Goal: Information Seeking & Learning: Understand process/instructions

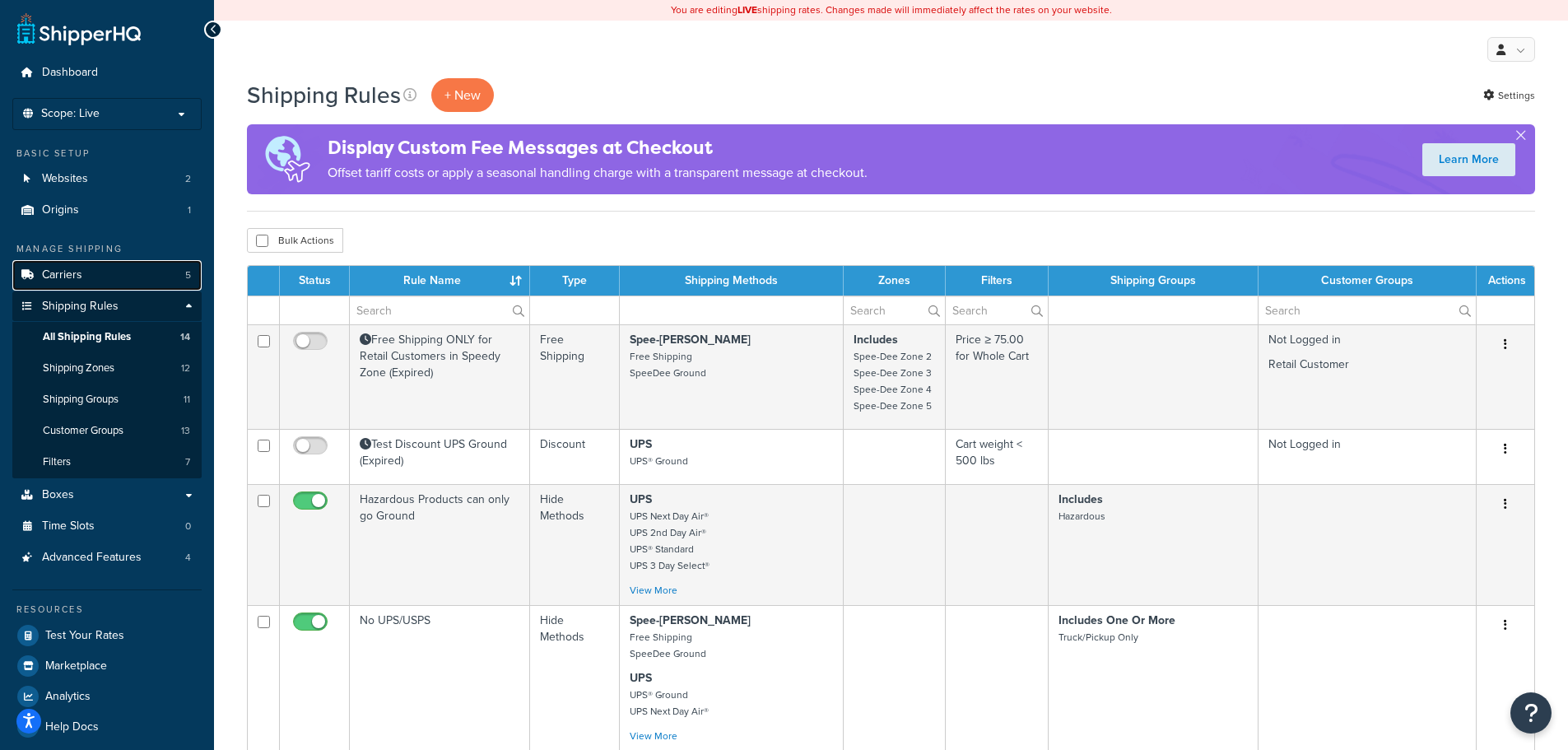
click at [106, 277] on link "Carriers 5" at bounding box center [106, 275] width 189 height 30
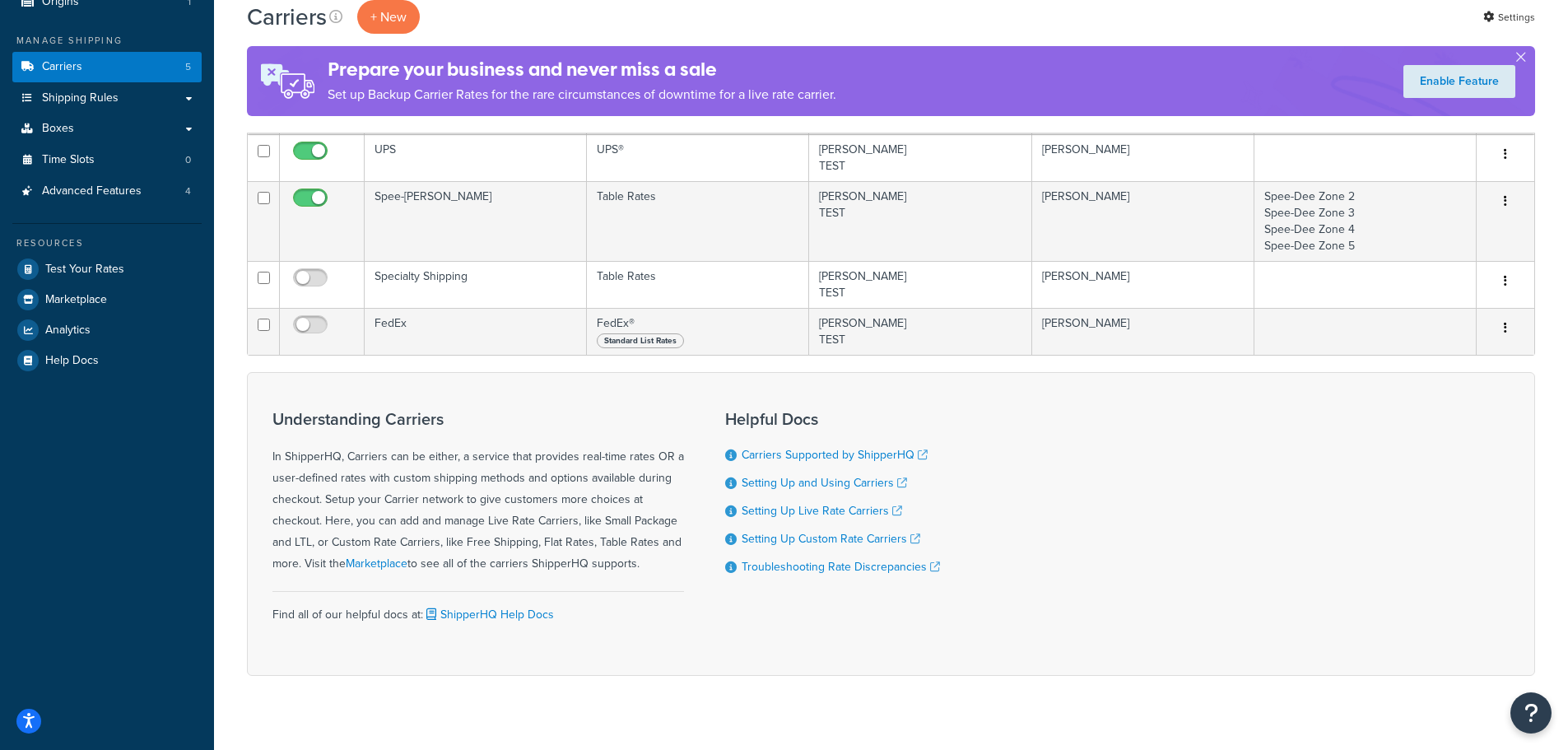
scroll to position [233, 0]
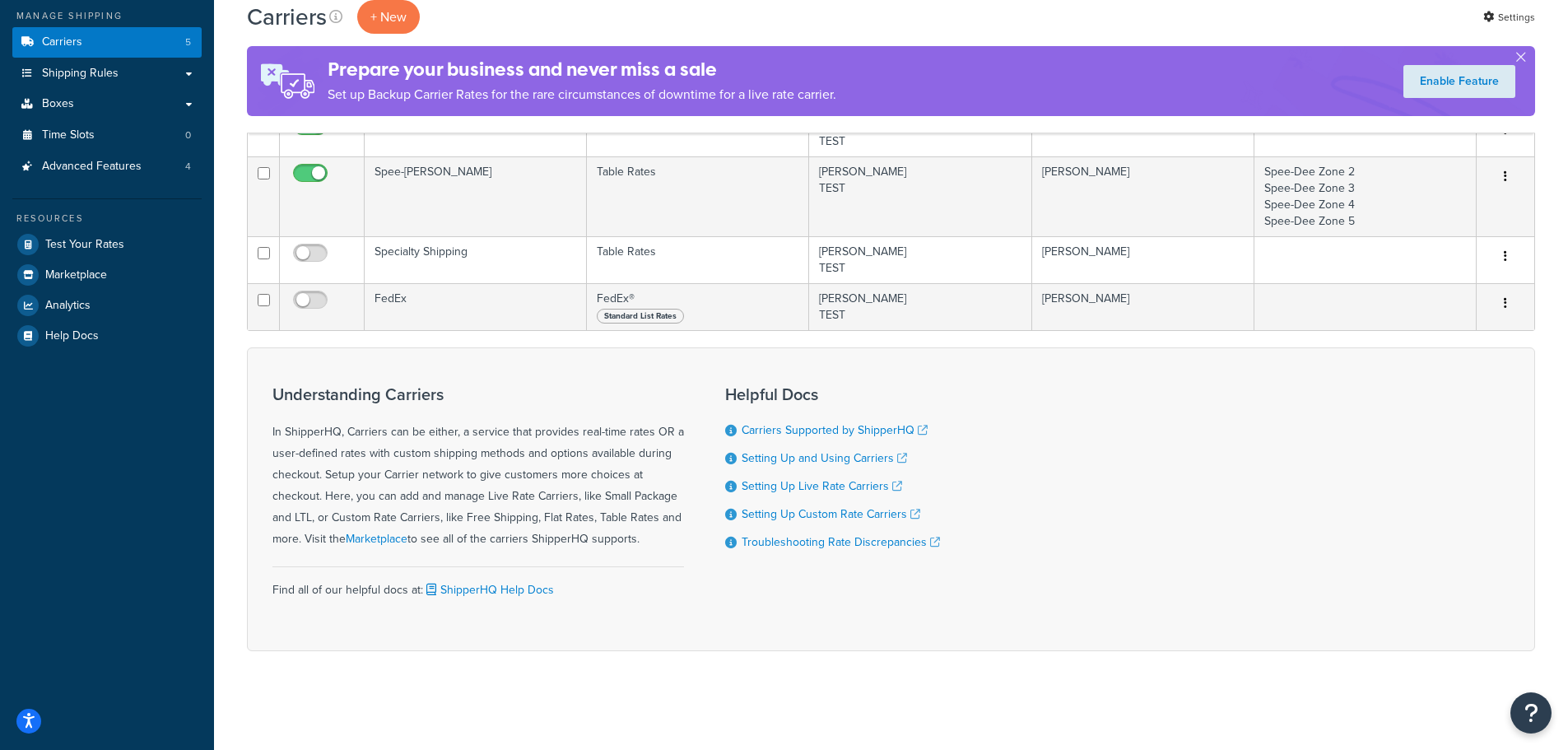
click at [607, 560] on div "Understanding Carriers In ShipperHQ, Carriers can be either, a service that pro…" at bounding box center [478, 499] width 412 height 253
drag, startPoint x: 649, startPoint y: 532, endPoint x: 456, endPoint y: 423, distance: 221.7
click at [456, 423] on div "Understanding Carriers In ShipperHQ, Carriers can be either, a service that pro…" at bounding box center [478, 467] width 412 height 165
click at [478, 463] on div "Understanding Carriers In ShipperHQ, Carriers can be either, a service that pro…" at bounding box center [478, 467] width 412 height 165
click at [562, 463] on div "Understanding Carriers In ShipperHQ, Carriers can be either, a service that pro…" at bounding box center [478, 467] width 412 height 165
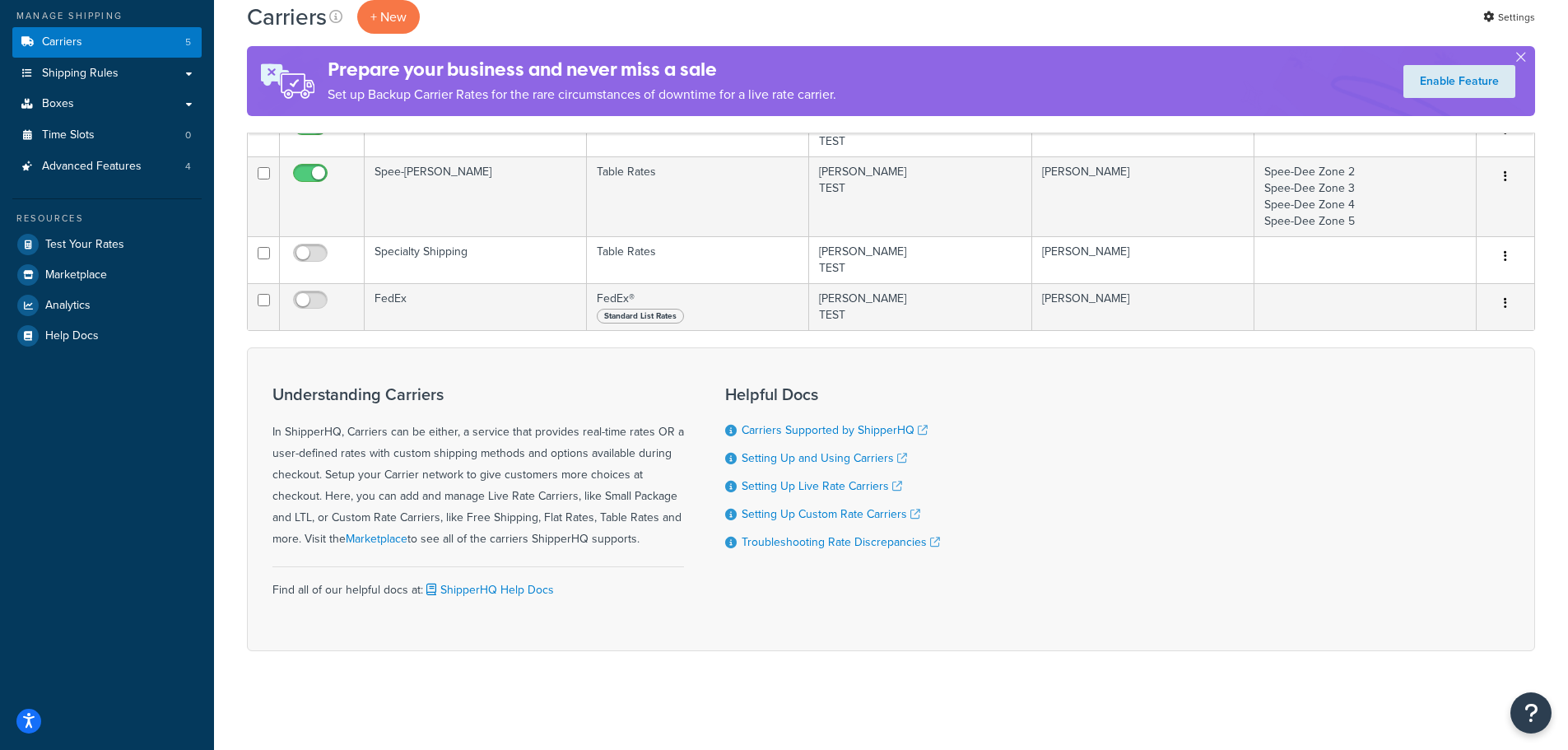
drag, startPoint x: 648, startPoint y: 530, endPoint x: 325, endPoint y: 492, distance: 325.2
click at [325, 492] on div "Understanding Carriers In ShipperHQ, Carriers can be either, a service that pro…" at bounding box center [478, 467] width 412 height 165
click at [525, 465] on div "Understanding Carriers In ShipperHQ, Carriers can be either, a service that pro…" at bounding box center [478, 467] width 412 height 165
click at [96, 69] on span "Shipping Rules" at bounding box center [80, 73] width 76 height 14
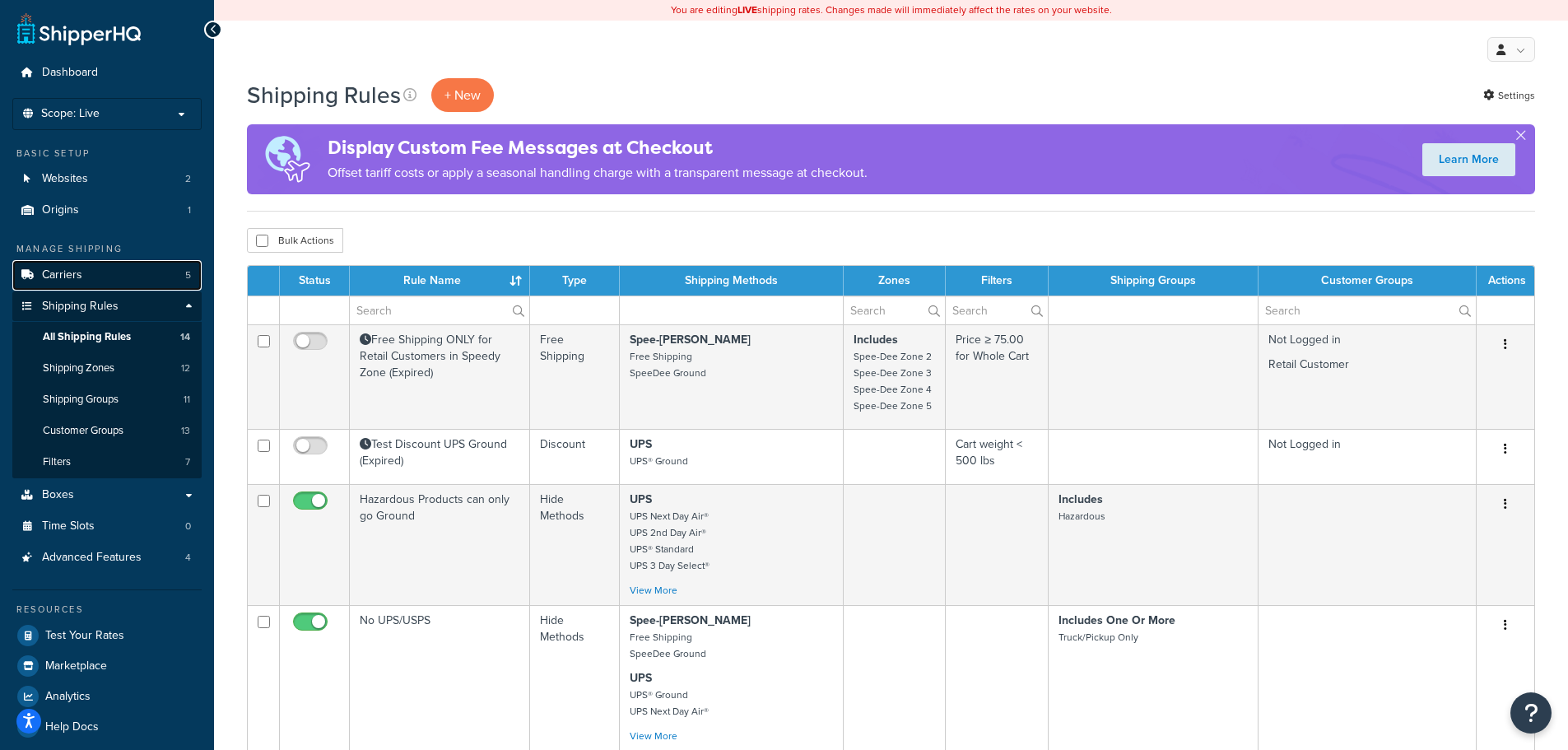
click at [82, 285] on link "Carriers 5" at bounding box center [106, 275] width 189 height 30
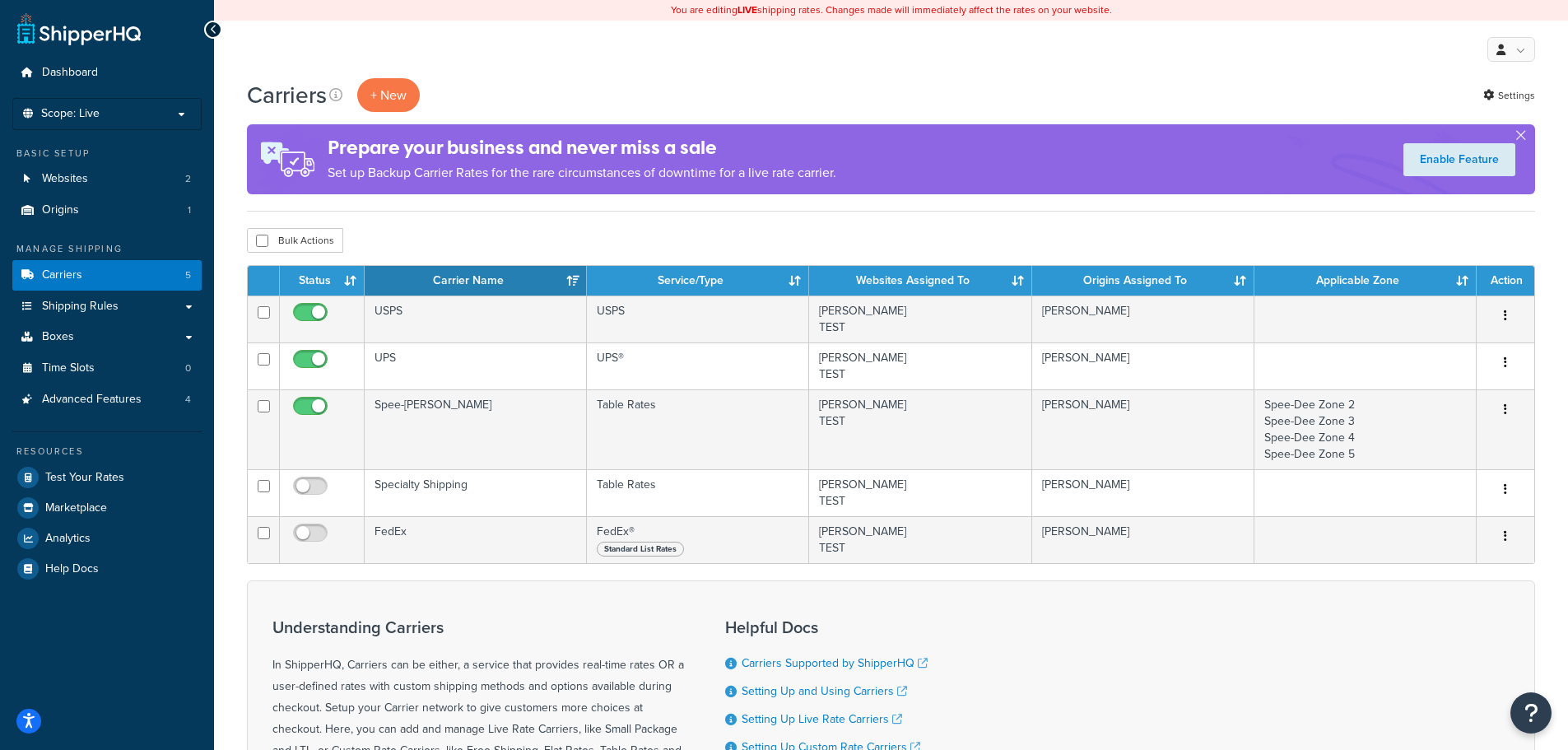
scroll to position [233, 0]
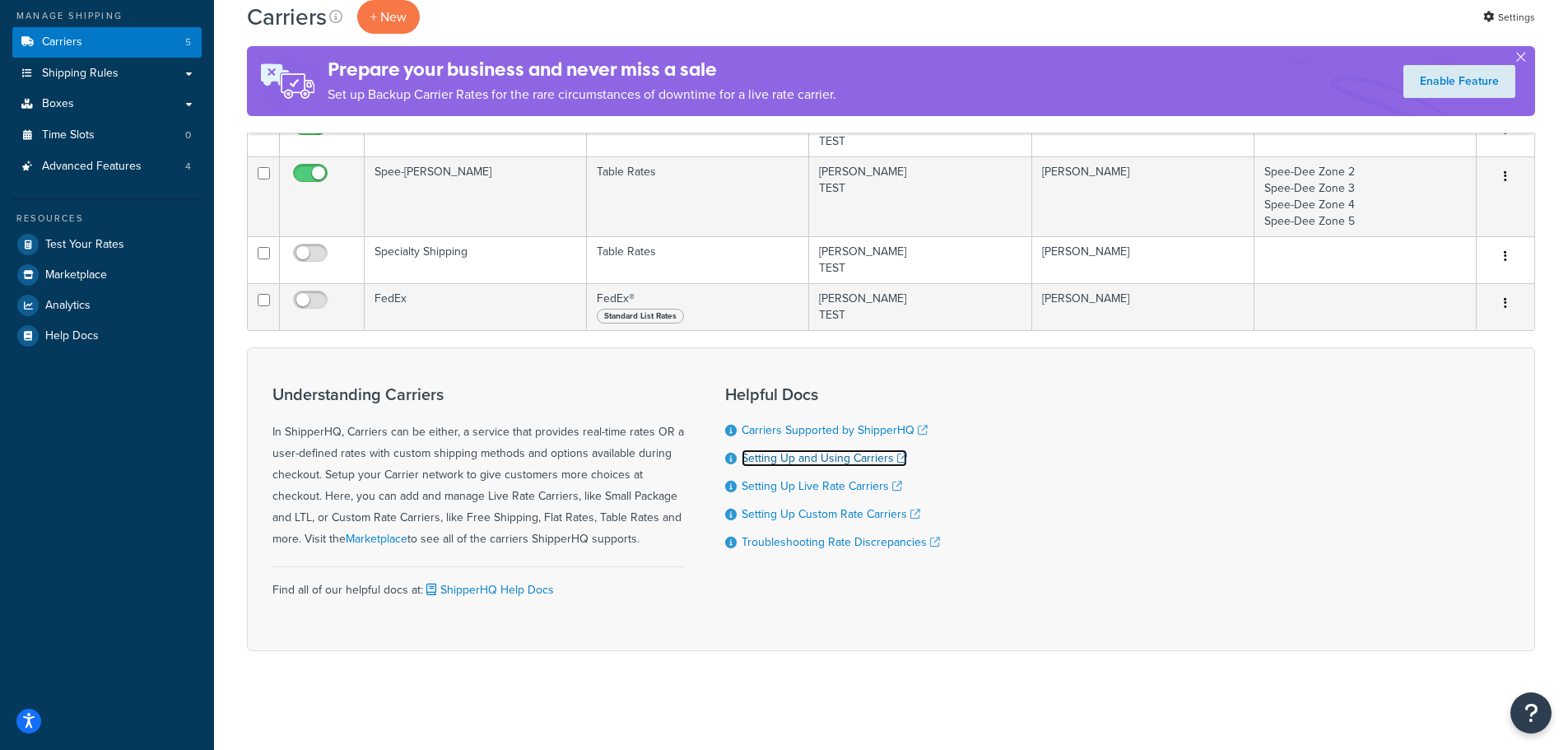
click at [863, 455] on link "Setting Up and Using Carriers" at bounding box center [825, 458] width 166 height 17
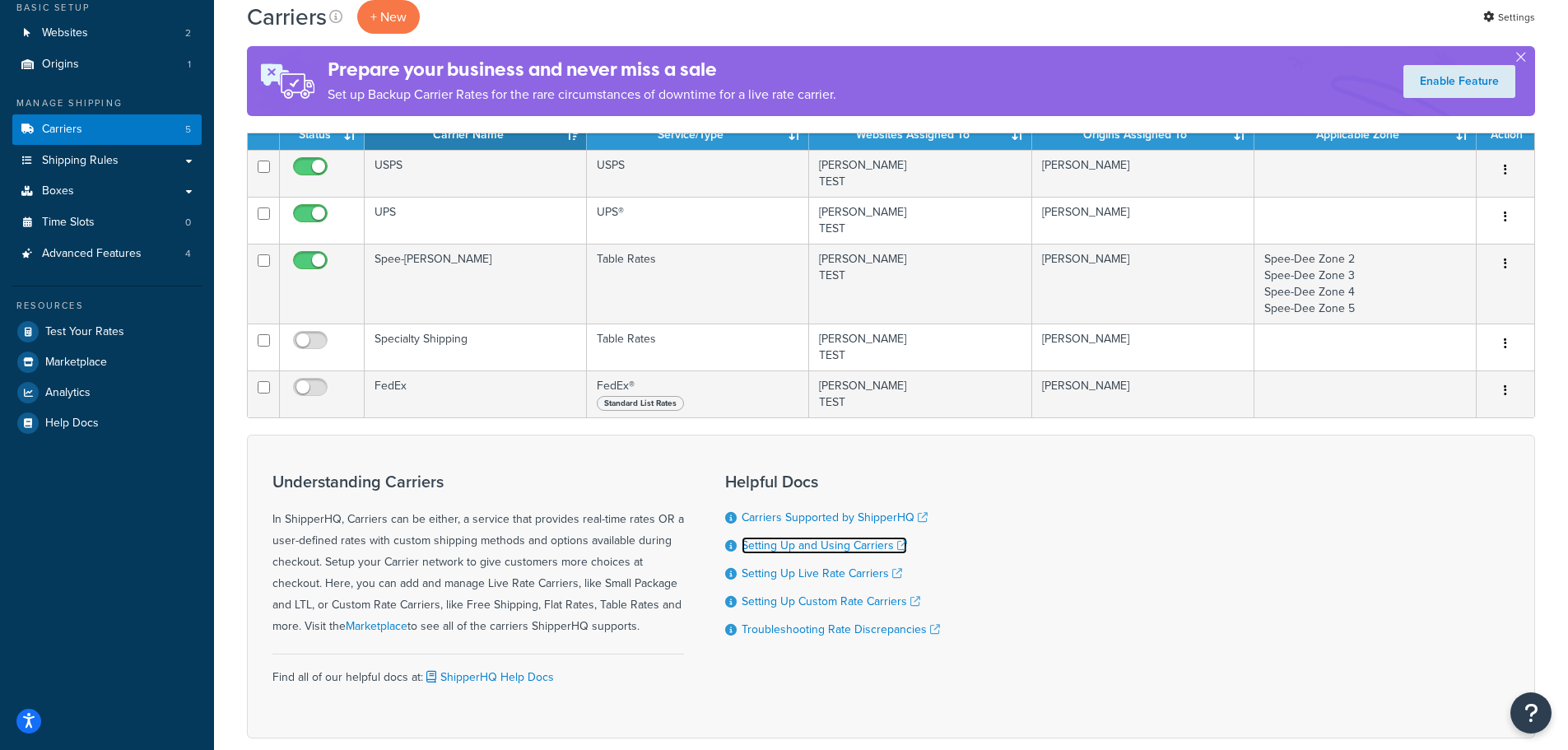
scroll to position [69, 0]
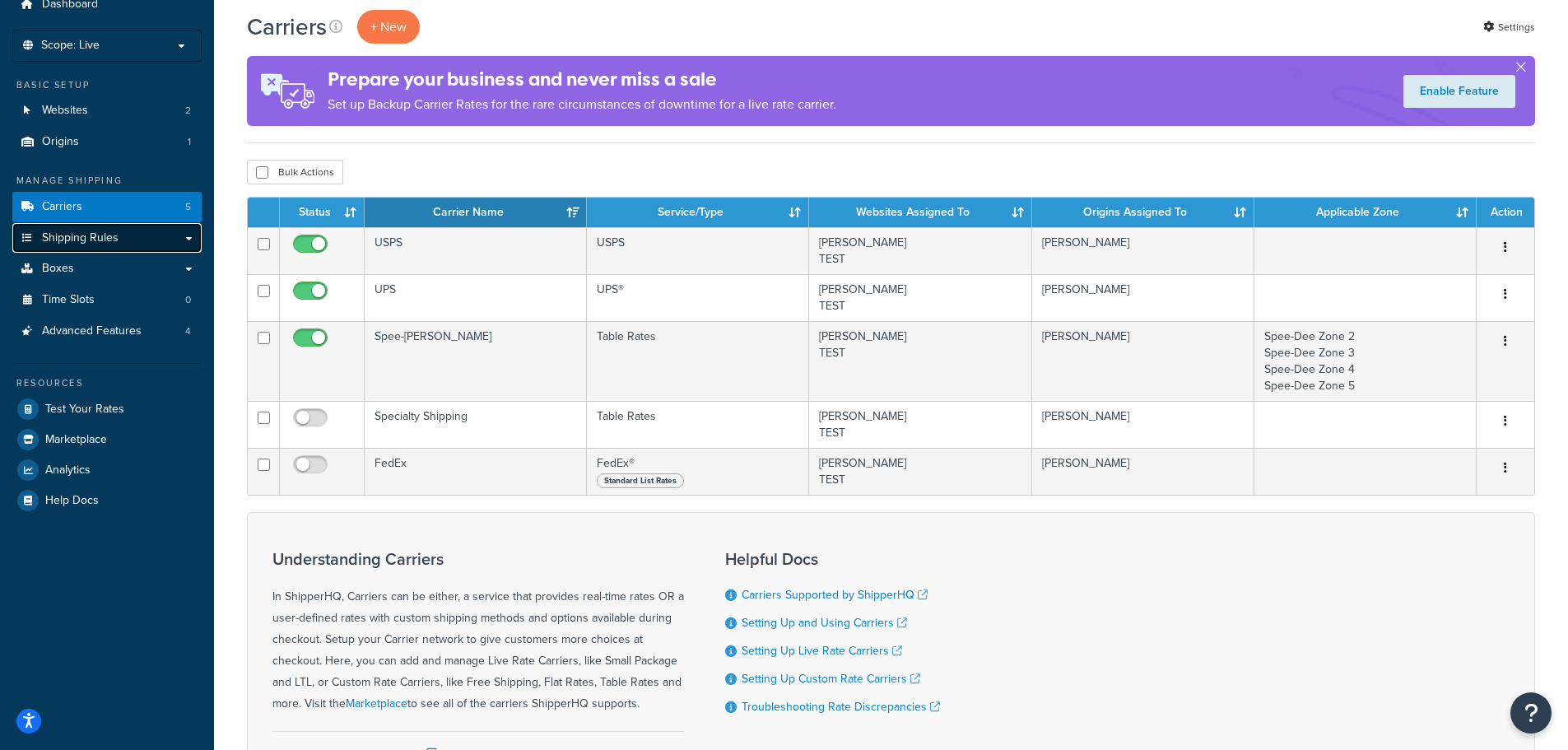
click at [81, 235] on span "Shipping Rules" at bounding box center [80, 237] width 76 height 14
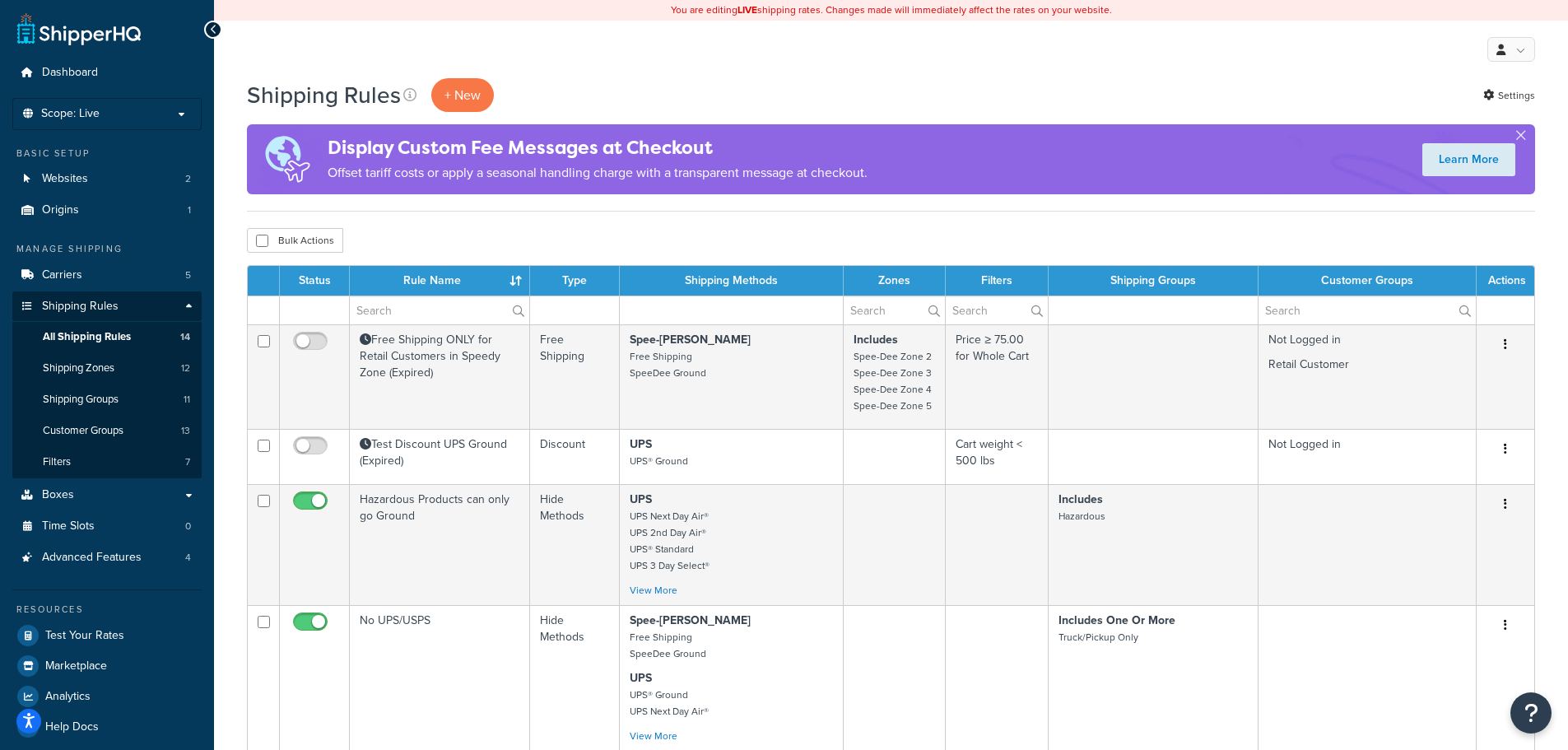
click at [758, 204] on div "Shipping Rules + New Settings Display Custom Fee Messages at Checkout Offset ta…" at bounding box center [890, 145] width 1288 height 134
click at [885, 204] on div "Shipping Rules + New Settings Display Custom Fee Messages at Checkout Offset ta…" at bounding box center [890, 145] width 1288 height 134
